Goal: Task Accomplishment & Management: Use online tool/utility

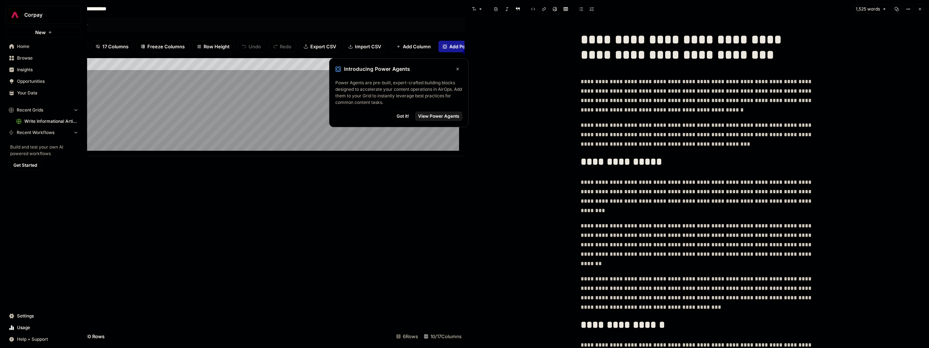
click at [22, 72] on span "Insights" at bounding box center [47, 69] width 61 height 7
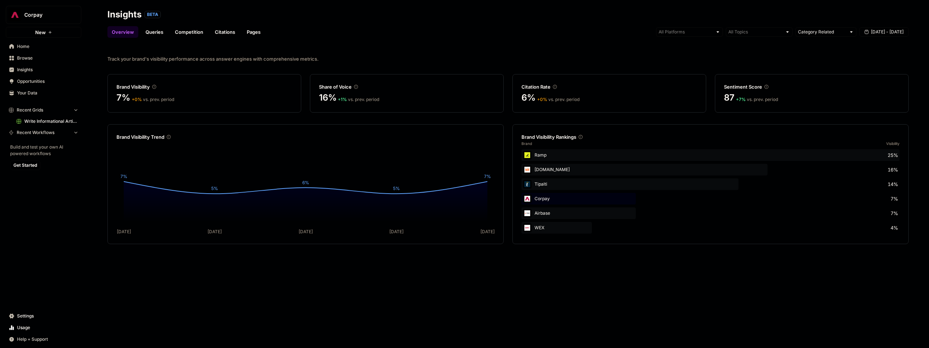
click at [846, 48] on div "Track your brand's visibility performance across answer engines with comprehens…" at bounding box center [508, 196] width 842 height 304
click at [155, 34] on link "Queries" at bounding box center [154, 32] width 26 height 12
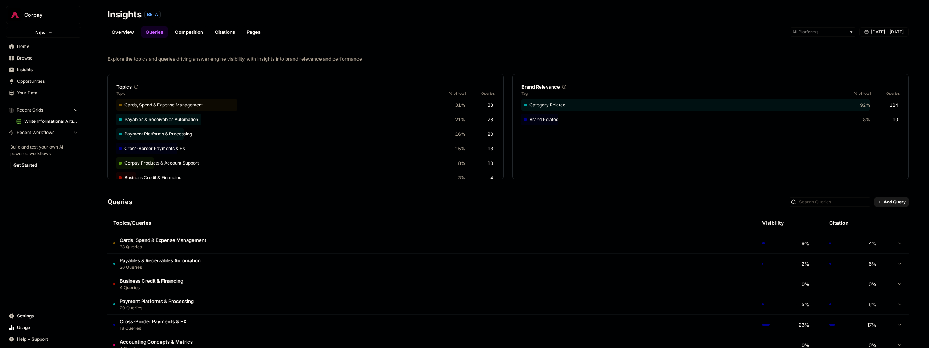
click at [255, 34] on link "Pages" at bounding box center [253, 32] width 22 height 12
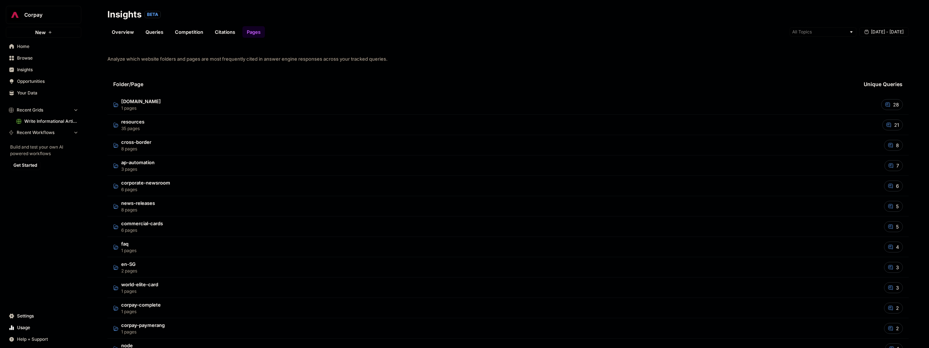
click at [140, 122] on span "resources" at bounding box center [132, 121] width 23 height 7
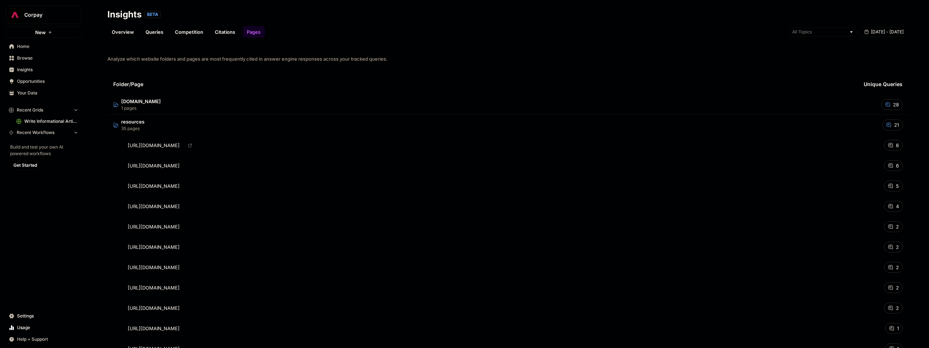
click at [888, 147] on icon at bounding box center [890, 145] width 4 height 4
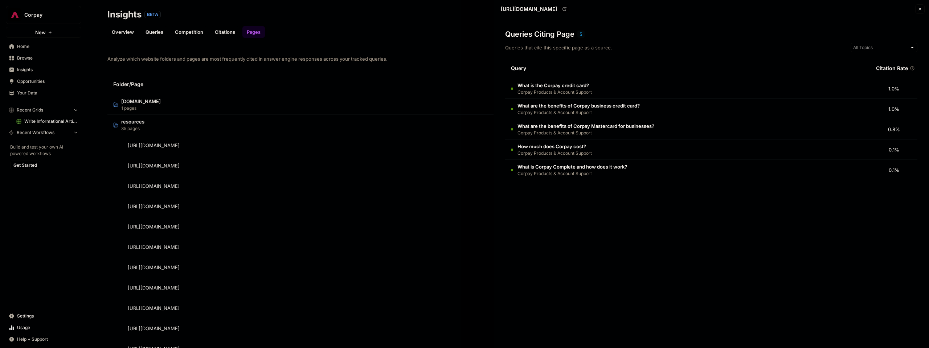
click at [912, 68] on icon at bounding box center [912, 68] width 4 height 4
click at [382, 158] on div at bounding box center [464, 174] width 929 height 348
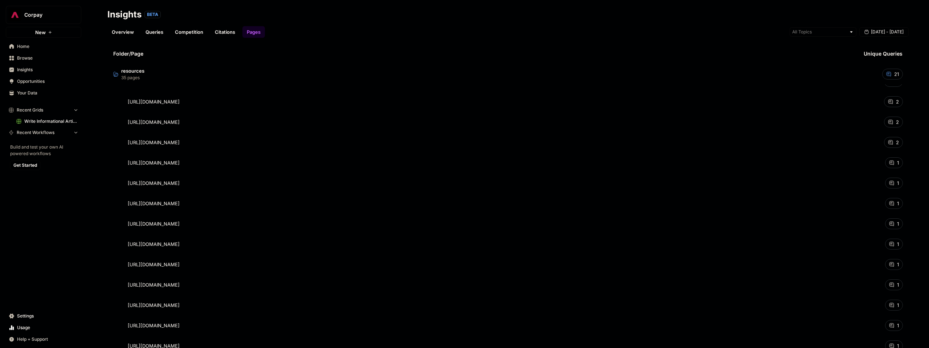
scroll to position [170, 0]
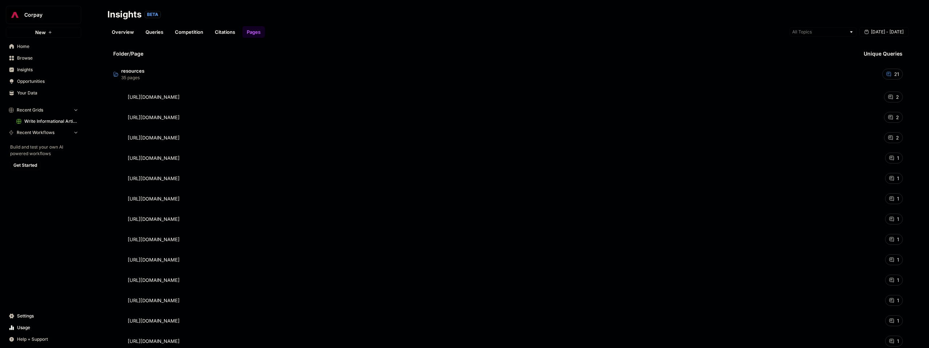
click at [888, 280] on div "1" at bounding box center [894, 279] width 18 height 11
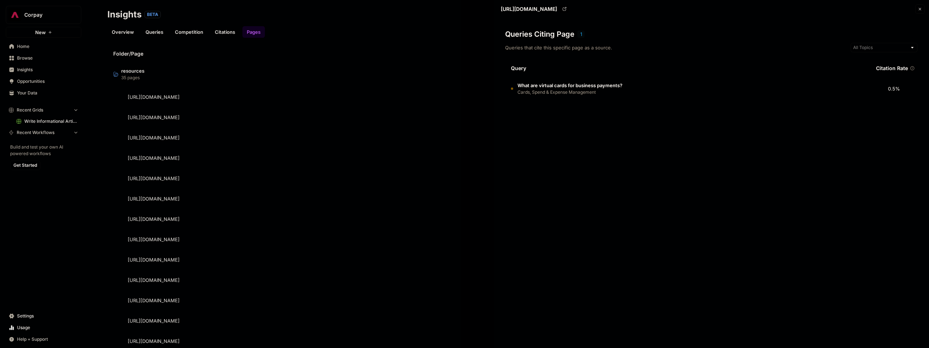
click at [373, 45] on div at bounding box center [464, 174] width 929 height 348
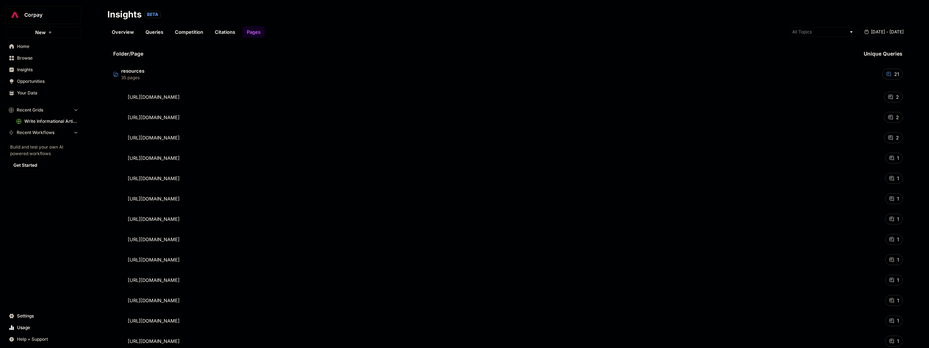
click at [34, 83] on span "Opportunities" at bounding box center [47, 81] width 61 height 7
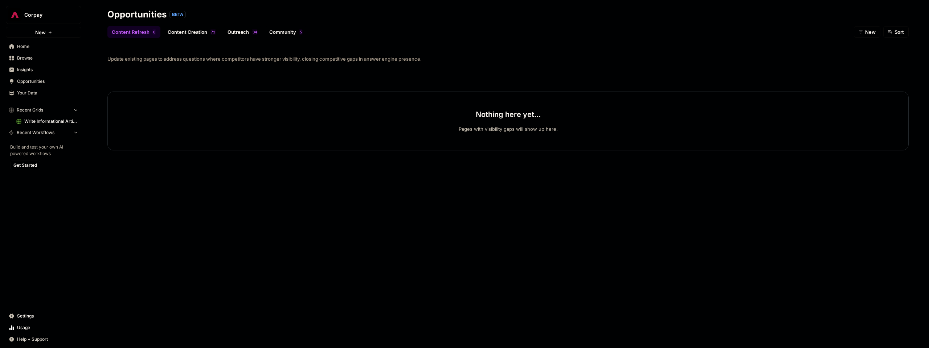
click at [145, 34] on link "Content Refresh 0" at bounding box center [133, 32] width 53 height 12
click at [192, 30] on link "Content Creation 3 7" at bounding box center [191, 32] width 57 height 12
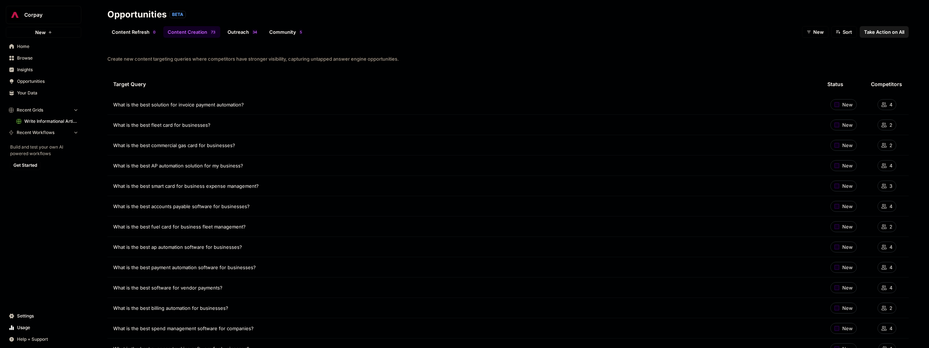
click at [43, 120] on span "Write Informational Article" at bounding box center [51, 121] width 54 height 7
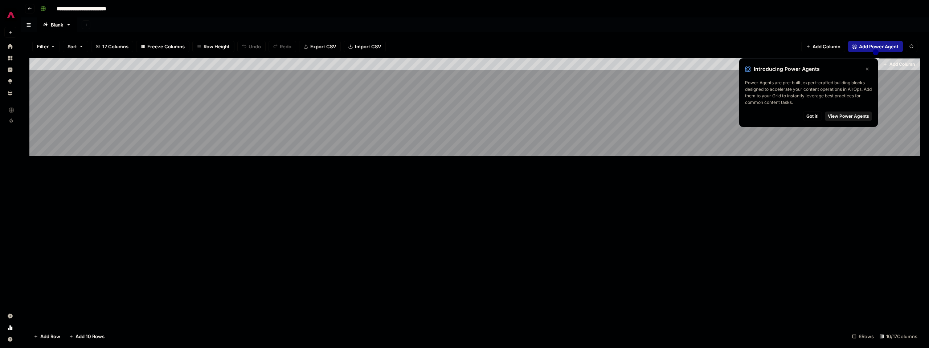
click at [244, 65] on div "Add Column" at bounding box center [474, 107] width 891 height 98
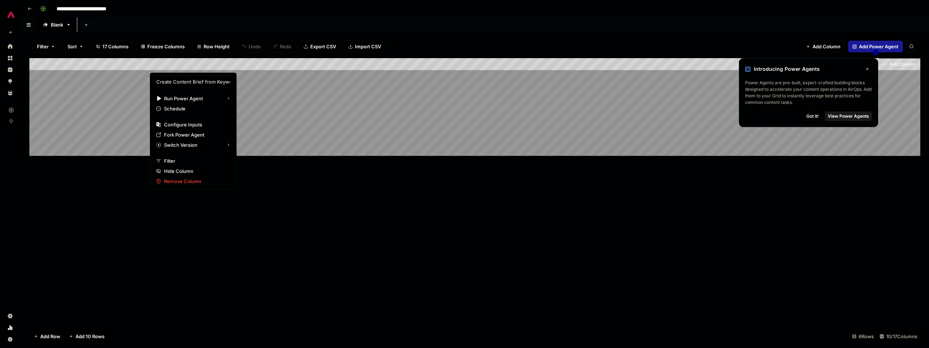
click at [188, 124] on span "Configure Inputs" at bounding box center [195, 124] width 63 height 7
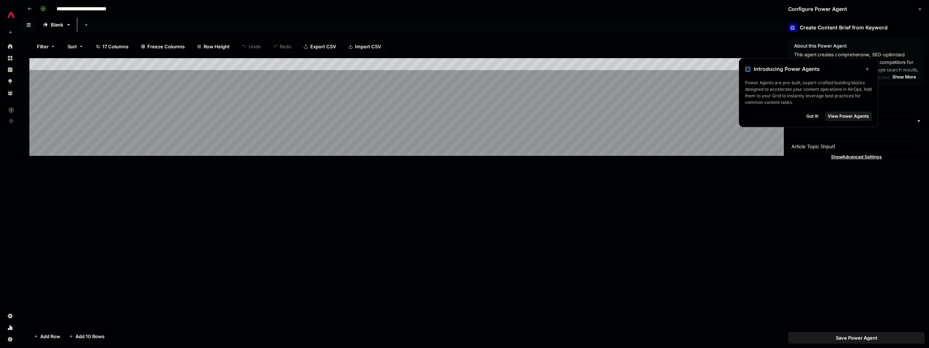
type input "Corpay"
click at [868, 68] on icon "button" at bounding box center [867, 69] width 4 height 4
